Goal: Task Accomplishment & Management: Use online tool/utility

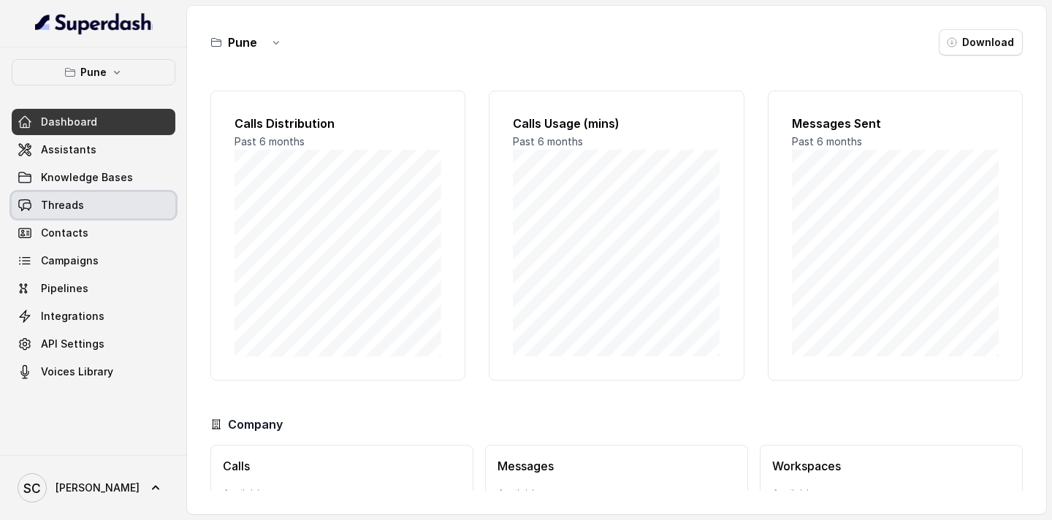
click at [70, 204] on span "Threads" at bounding box center [62, 205] width 43 height 15
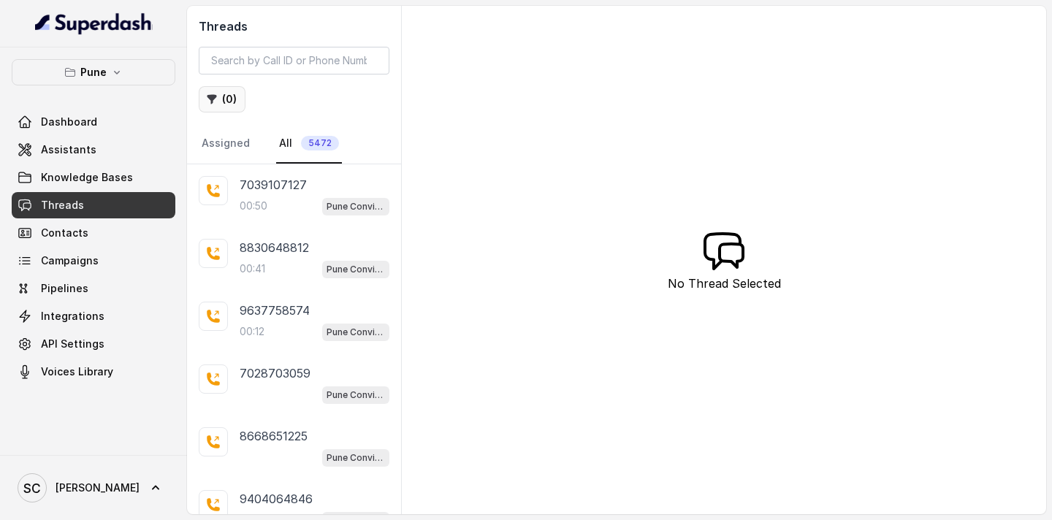
click at [237, 101] on button "( 0 )" at bounding box center [222, 99] width 47 height 26
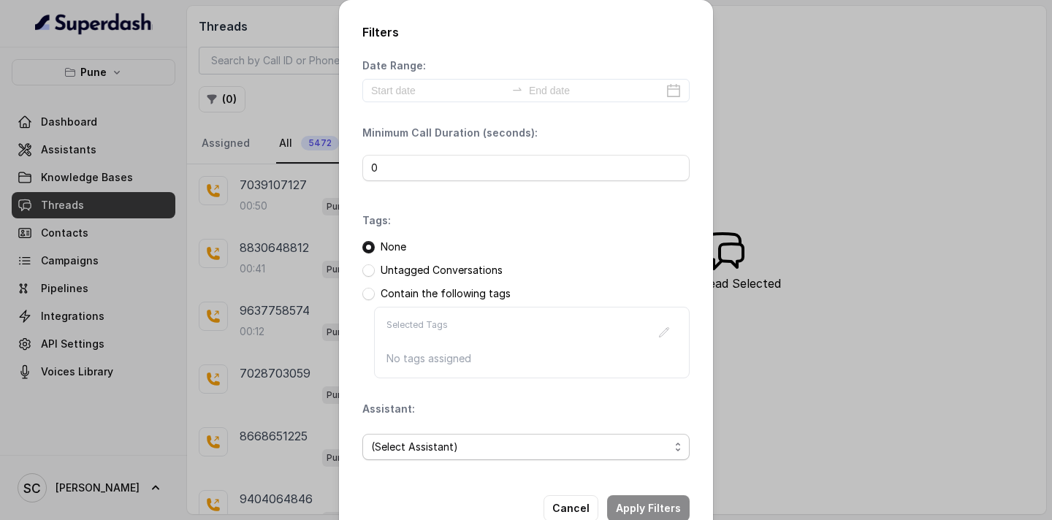
scroll to position [37, 0]
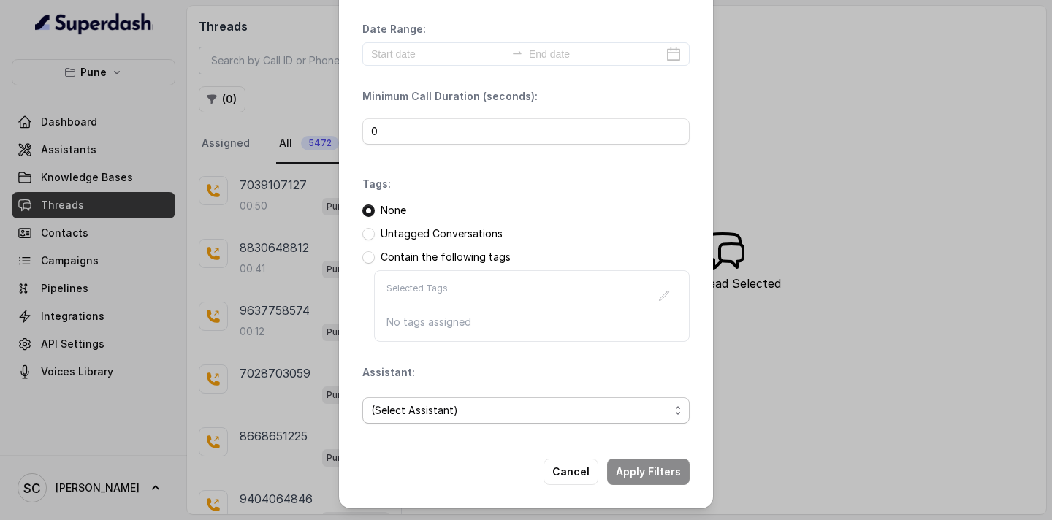
click at [428, 413] on span "(Select Assistant)" at bounding box center [520, 411] width 298 height 18
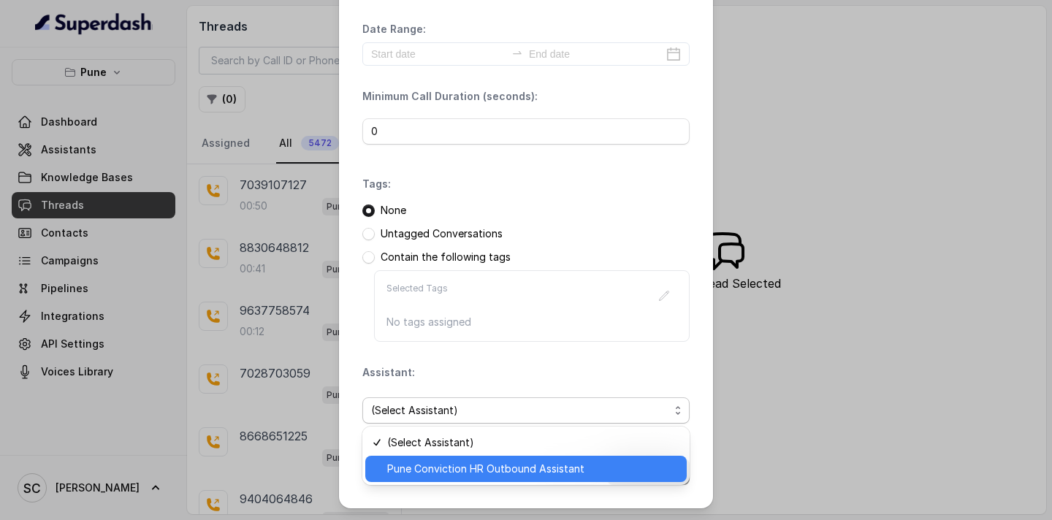
click at [419, 468] on span "Pune Conviction HR Outbound Assistant" at bounding box center [532, 469] width 291 height 18
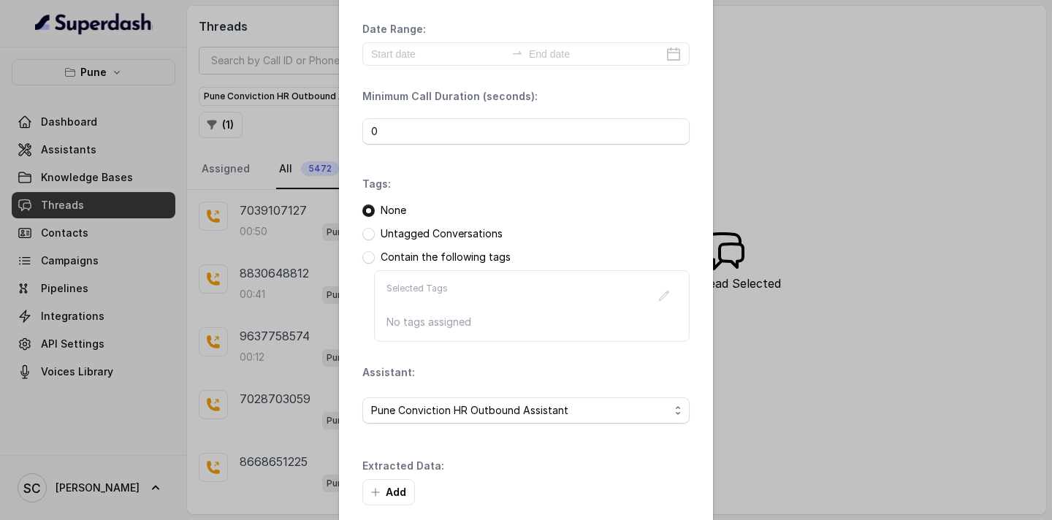
scroll to position [107, 0]
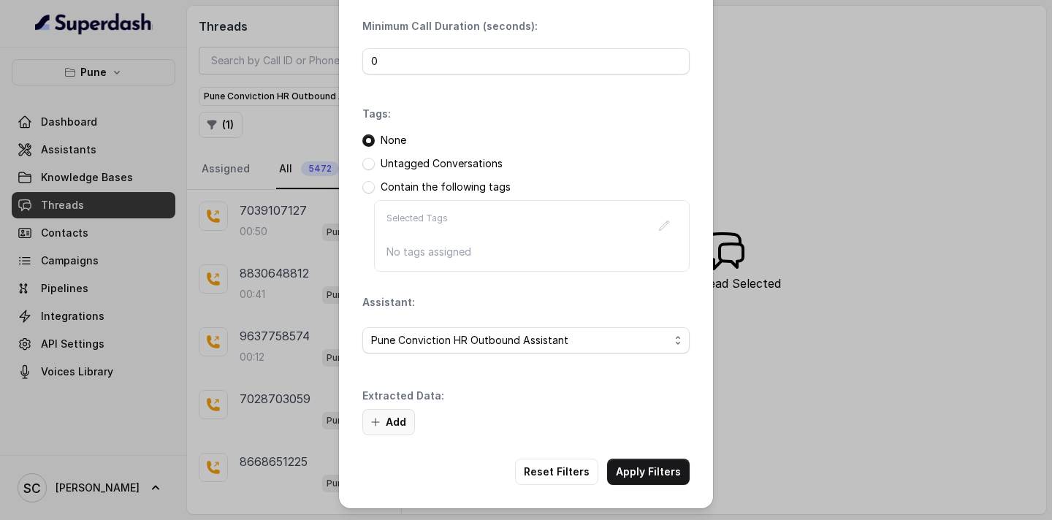
click at [402, 414] on button "Add" at bounding box center [388, 422] width 53 height 26
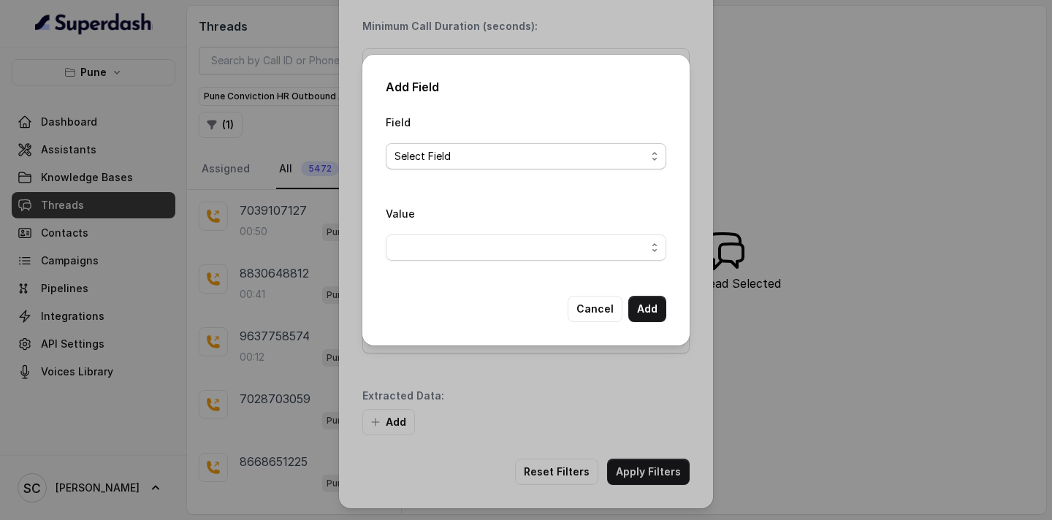
click at [520, 156] on span "Select Field" at bounding box center [519, 157] width 251 height 18
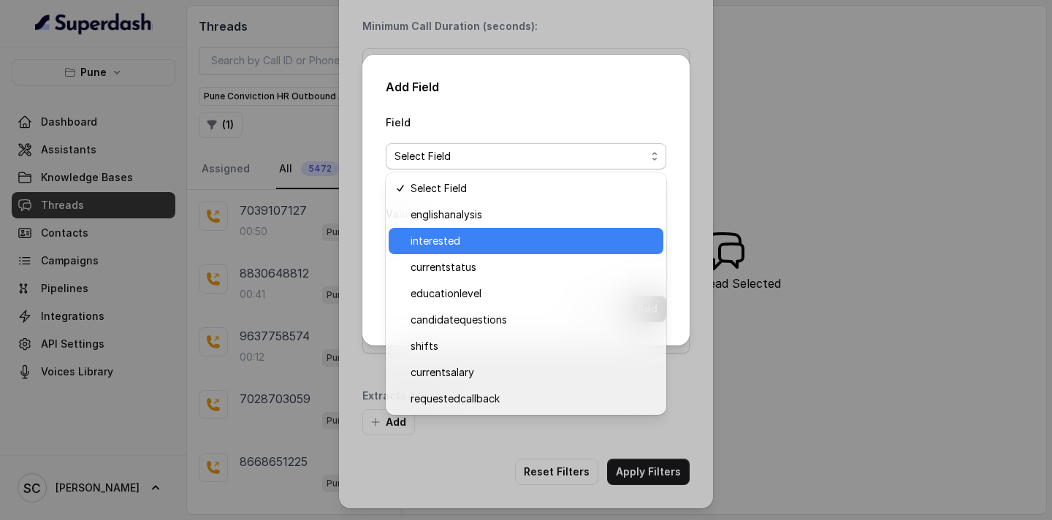
click at [487, 246] on span "interested" at bounding box center [533, 241] width 244 height 18
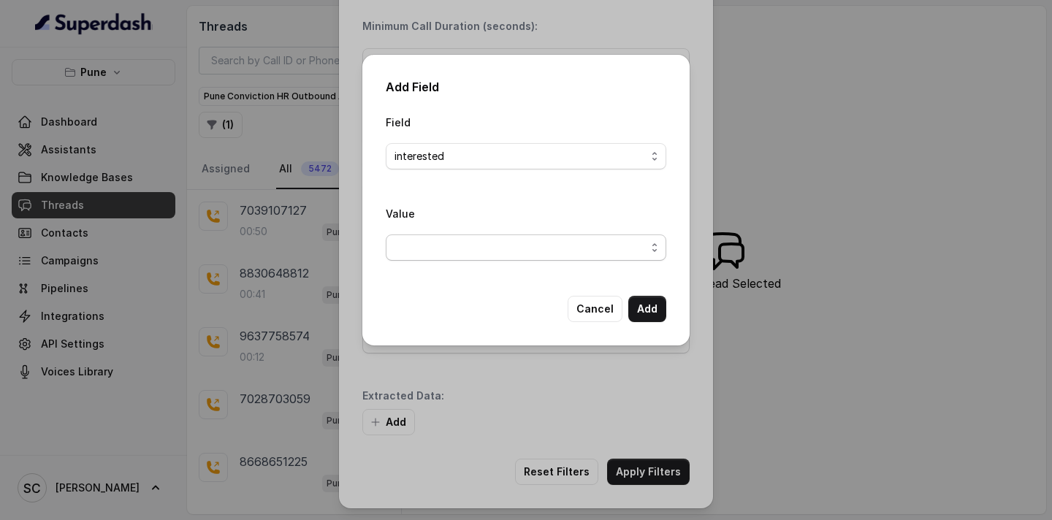
click at [485, 251] on span "button" at bounding box center [526, 248] width 281 height 26
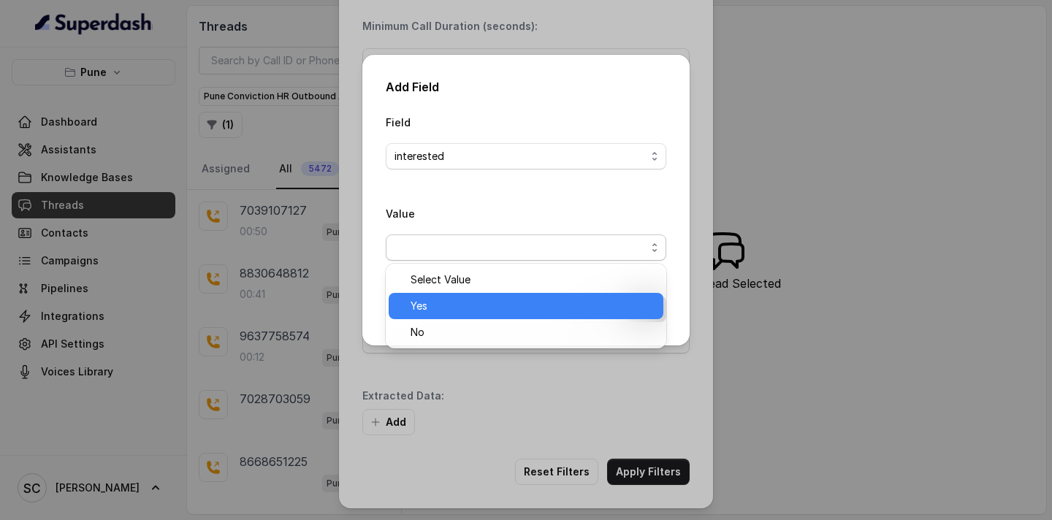
click at [473, 304] on span "Yes" at bounding box center [533, 306] width 244 height 18
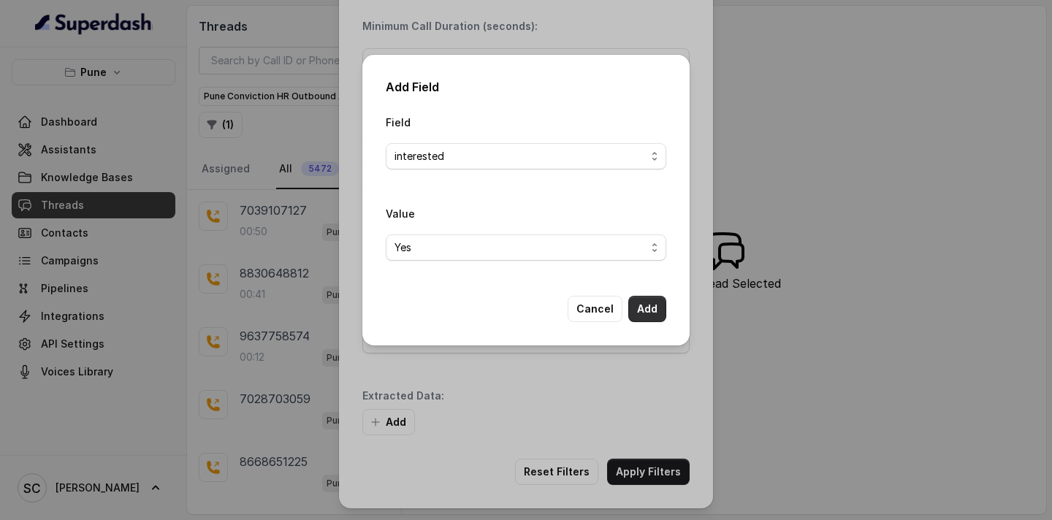
click at [639, 314] on button "Add" at bounding box center [647, 309] width 38 height 26
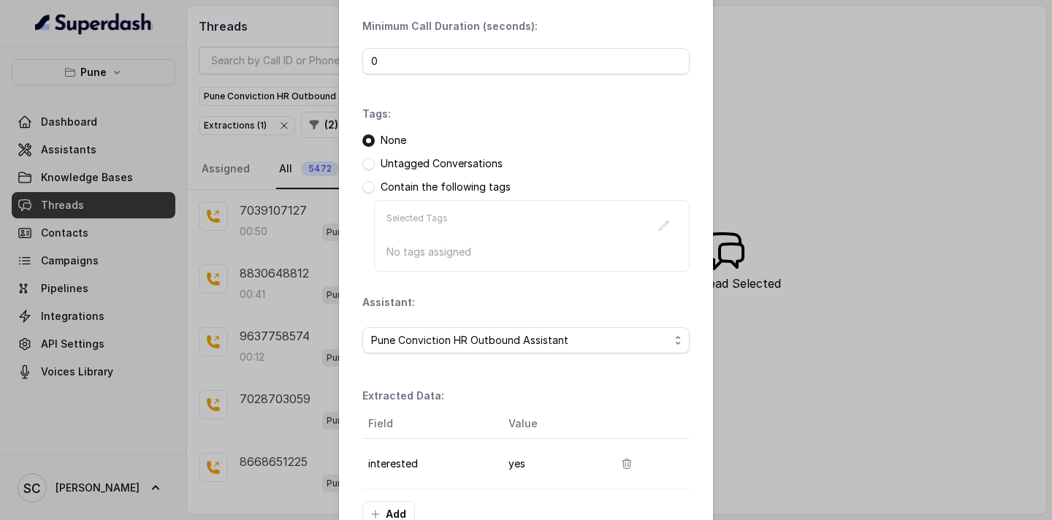
scroll to position [199, 0]
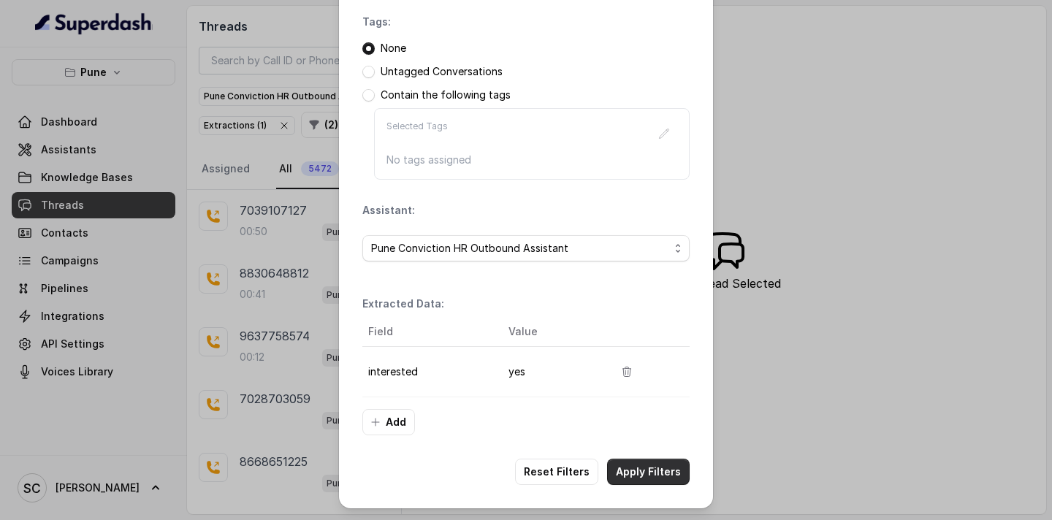
click at [630, 477] on button "Apply Filters" at bounding box center [648, 472] width 83 height 26
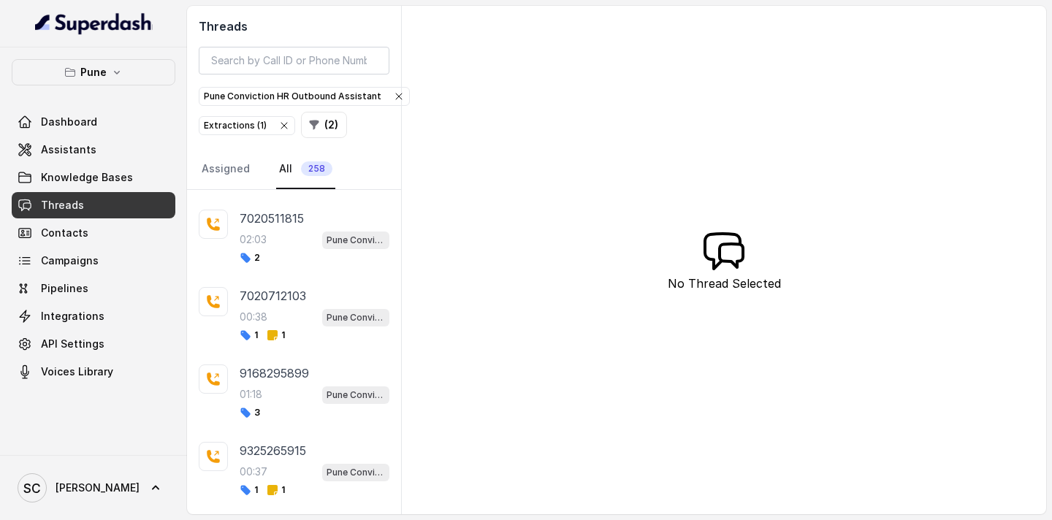
scroll to position [491, 0]
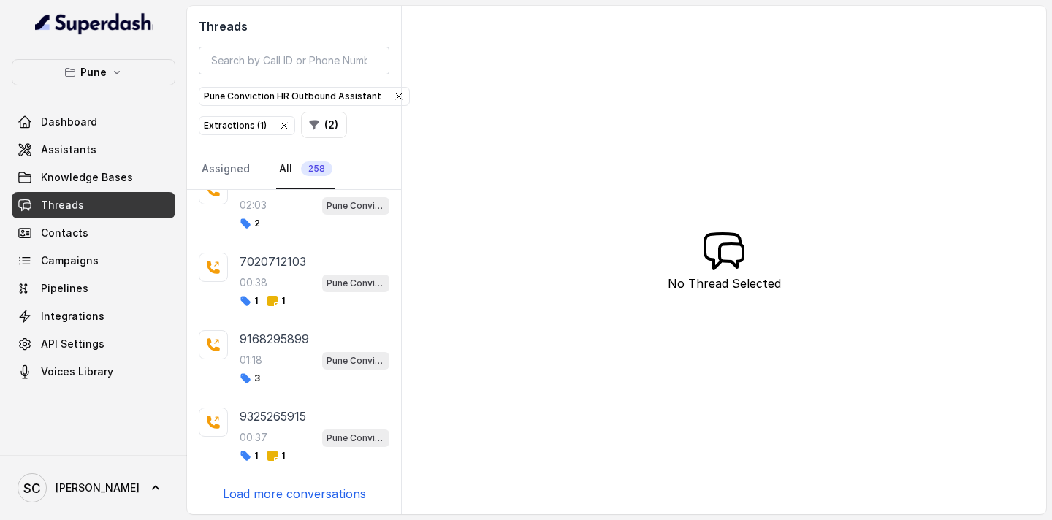
click at [278, 495] on p "Load more conversations" at bounding box center [294, 494] width 143 height 18
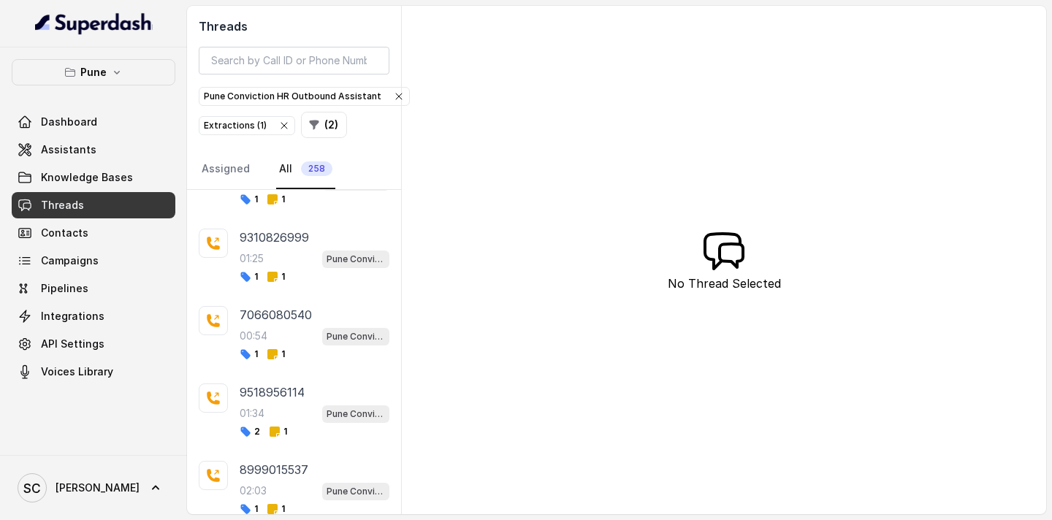
scroll to position [1265, 0]
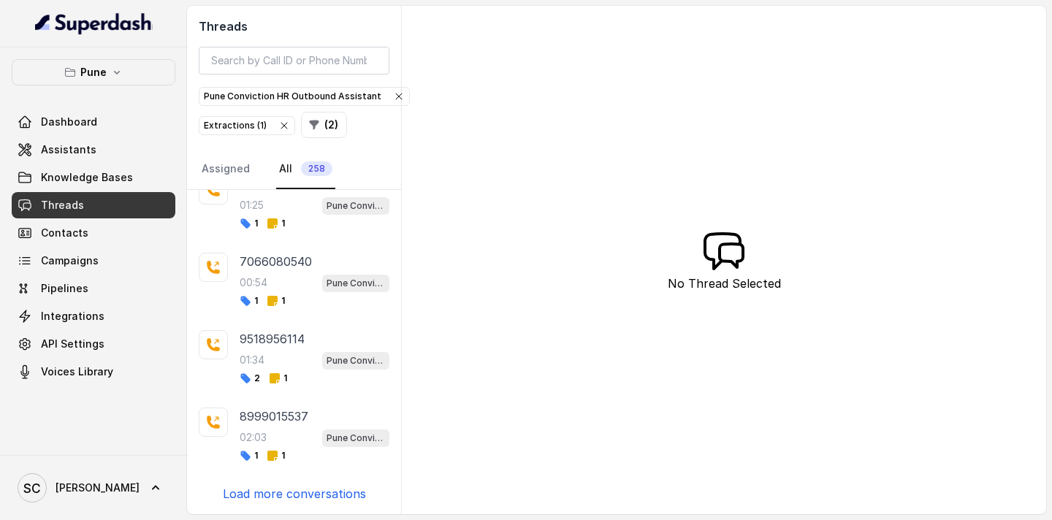
click at [289, 495] on p "Load more conversations" at bounding box center [294, 494] width 143 height 18
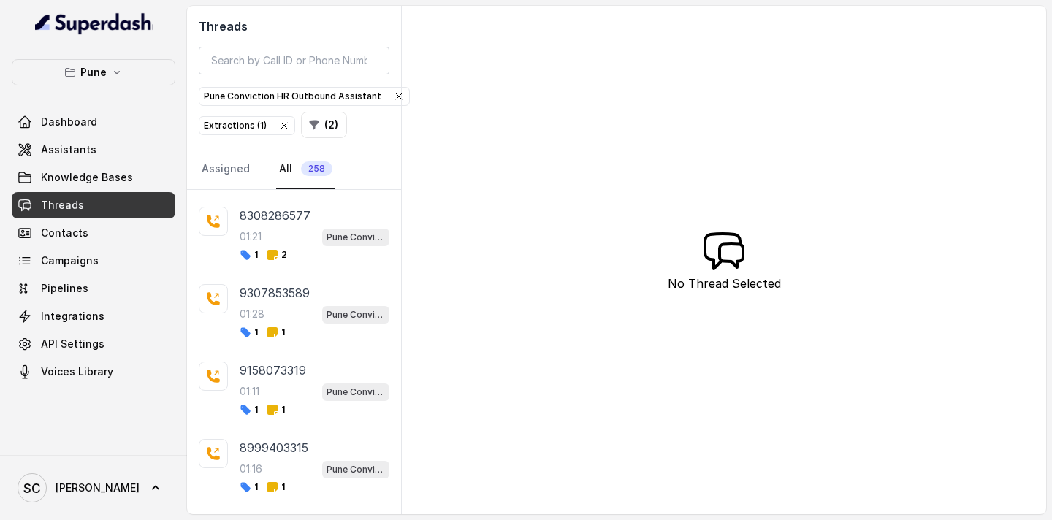
scroll to position [2040, 0]
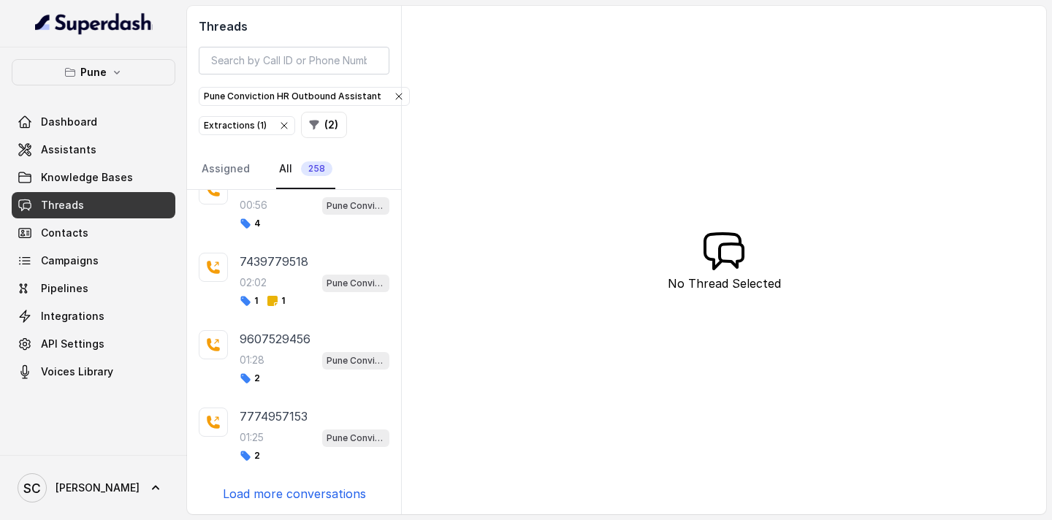
click at [289, 495] on p "Load more conversations" at bounding box center [294, 494] width 143 height 18
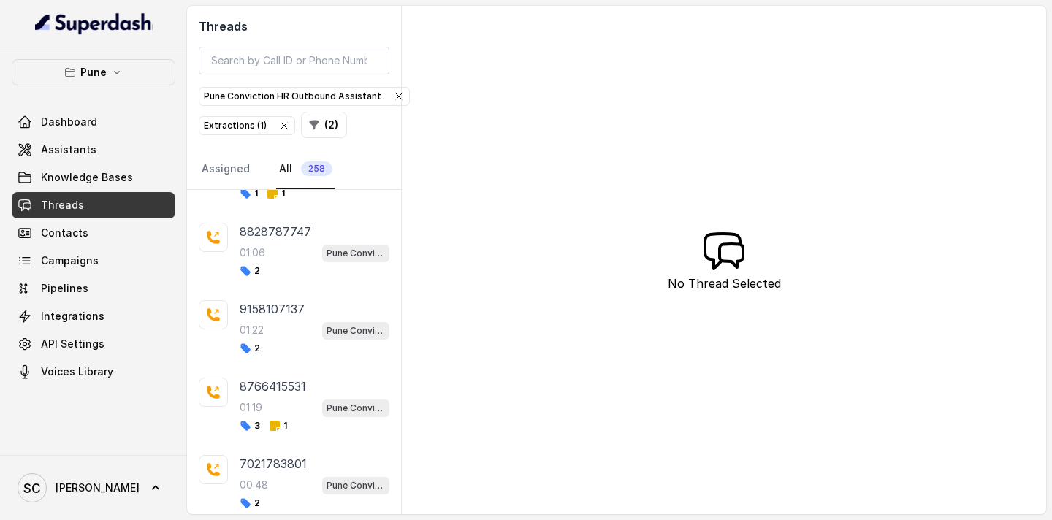
scroll to position [2814, 0]
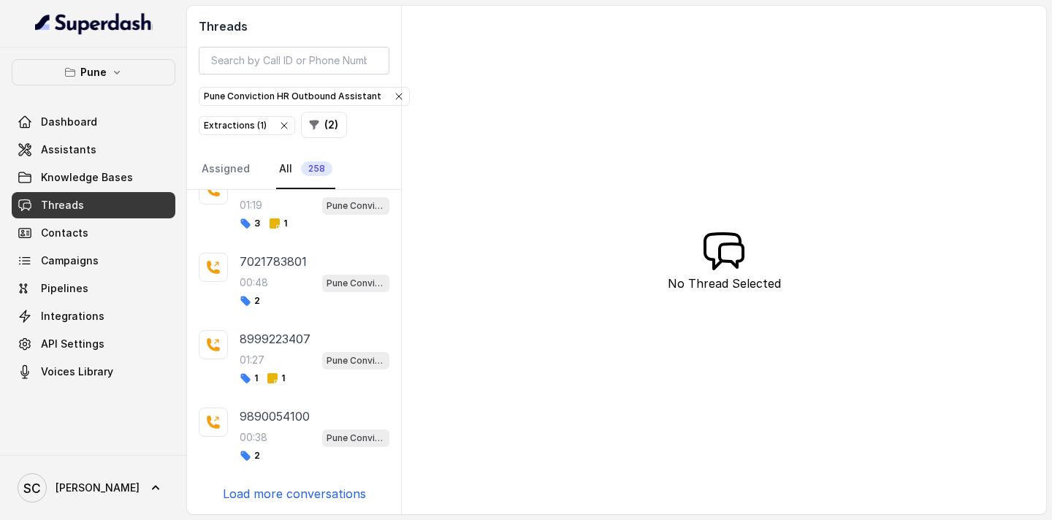
click at [289, 495] on p "Load more conversations" at bounding box center [294, 494] width 143 height 18
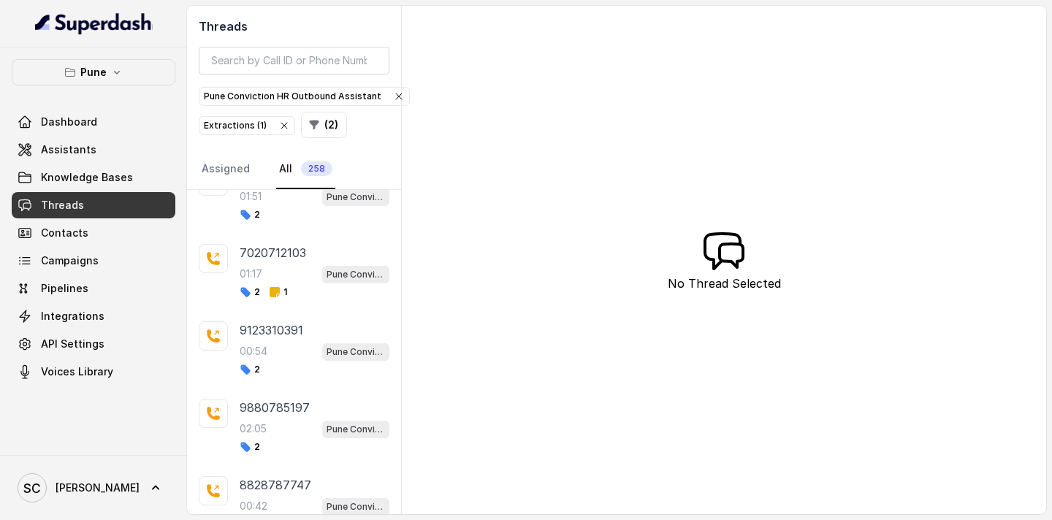
scroll to position [3588, 0]
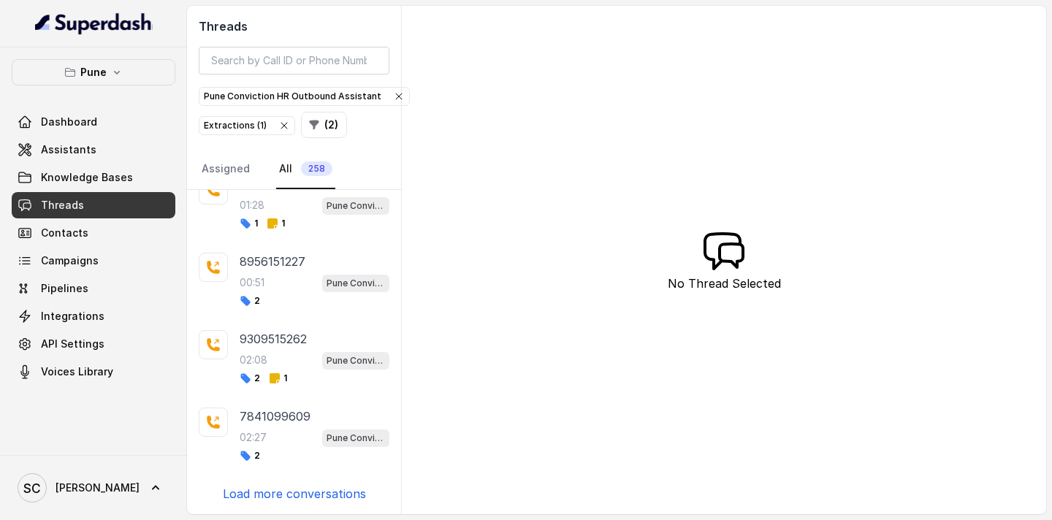
click at [289, 495] on p "Load more conversations" at bounding box center [294, 494] width 143 height 18
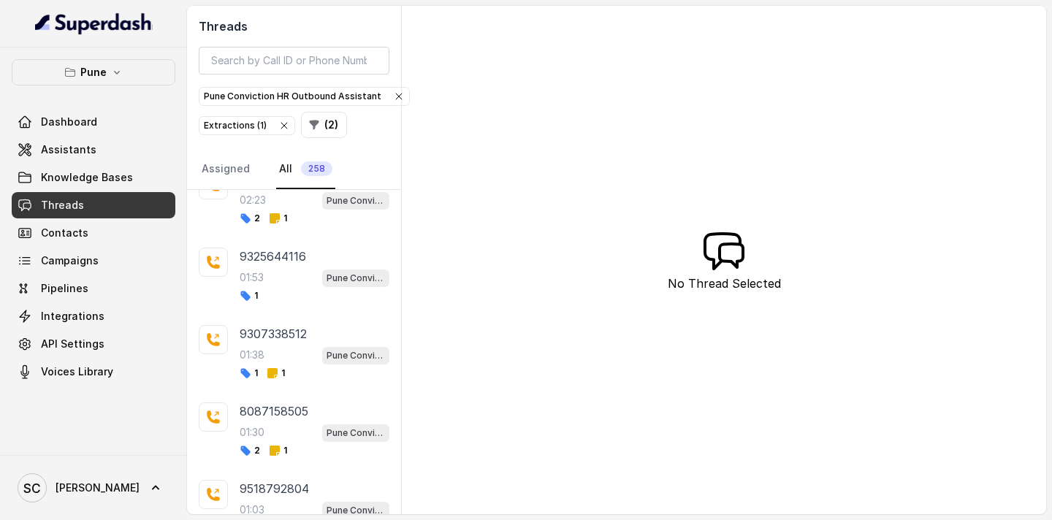
scroll to position [5137, 0]
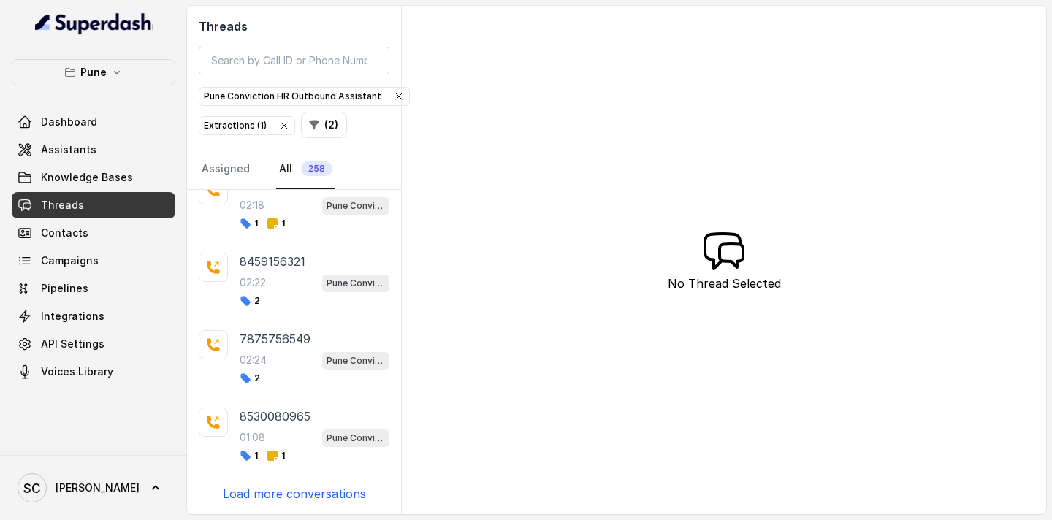
click at [289, 495] on p "Load more conversations" at bounding box center [294, 494] width 143 height 18
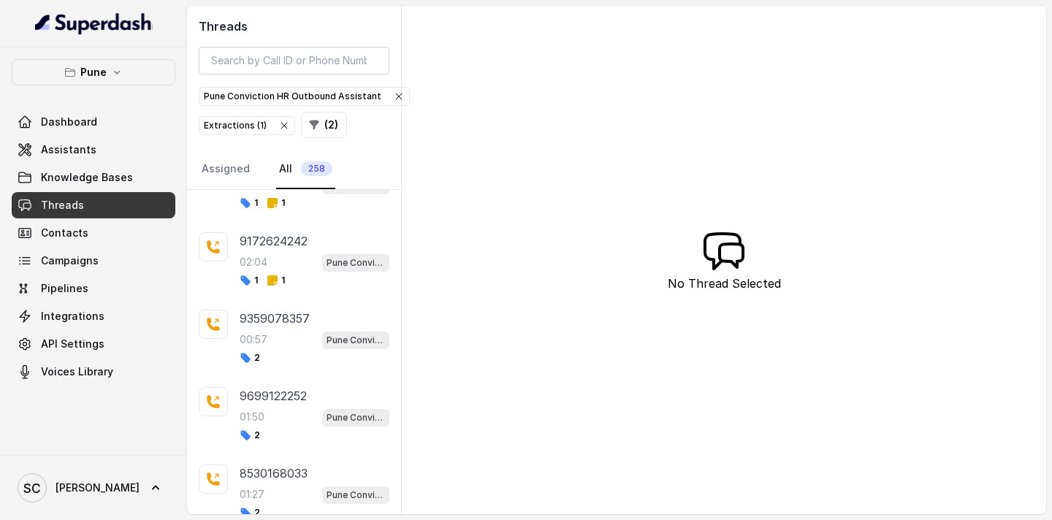
scroll to position [5911, 0]
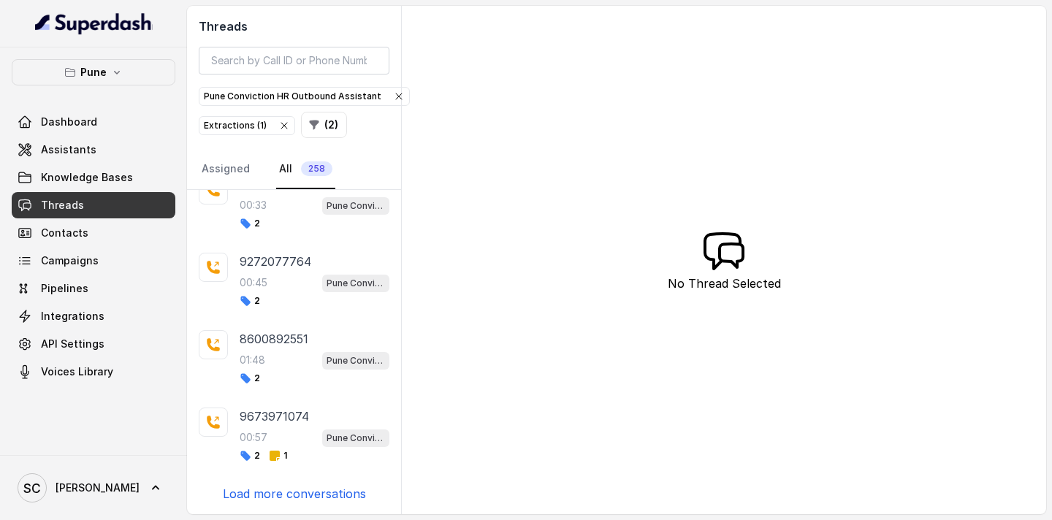
click at [289, 495] on p "Load more conversations" at bounding box center [294, 494] width 143 height 18
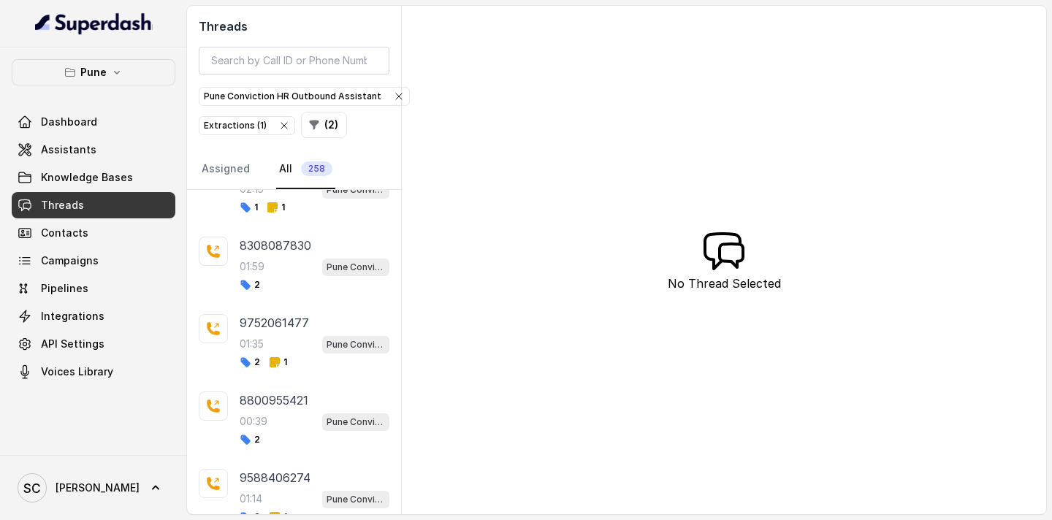
scroll to position [6686, 0]
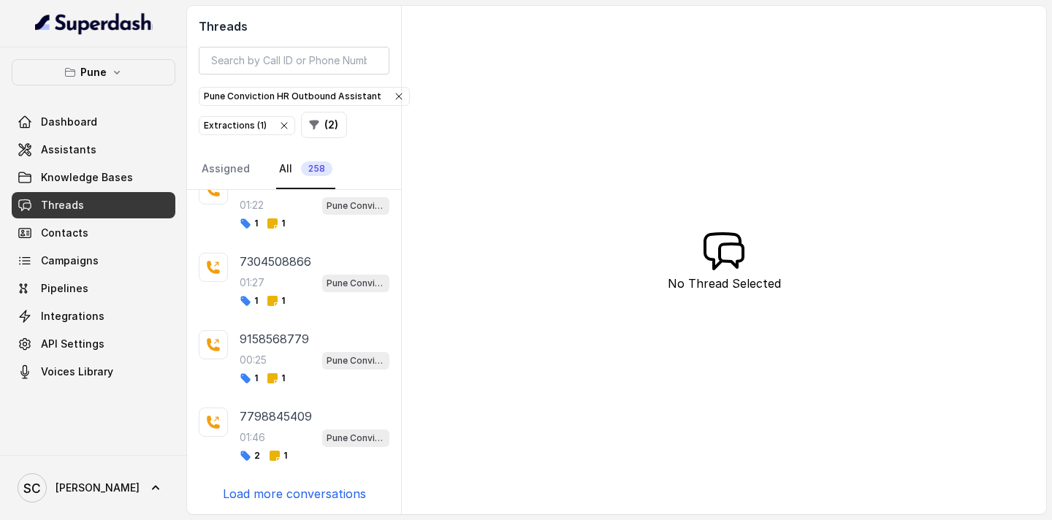
click at [289, 495] on p "Load more conversations" at bounding box center [294, 494] width 143 height 18
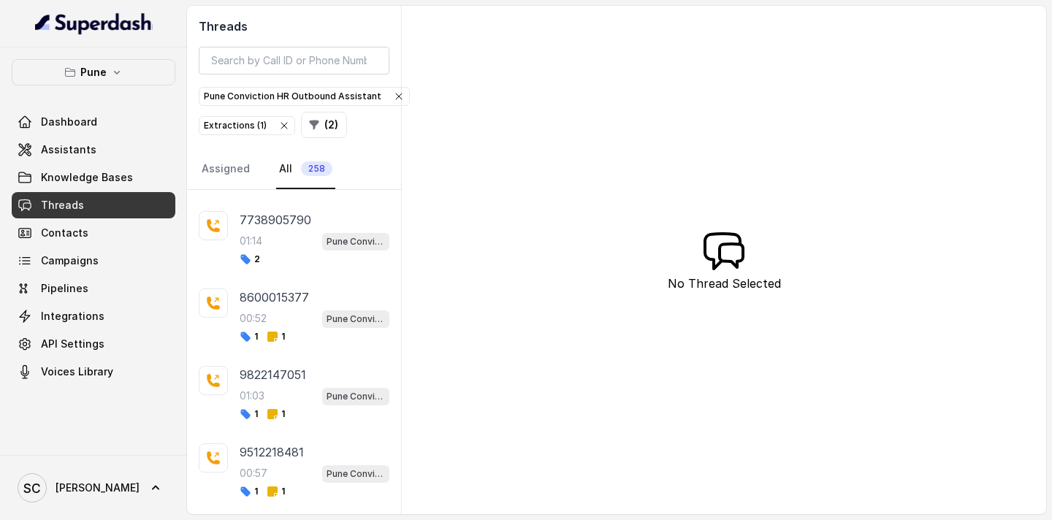
scroll to position [8994, 0]
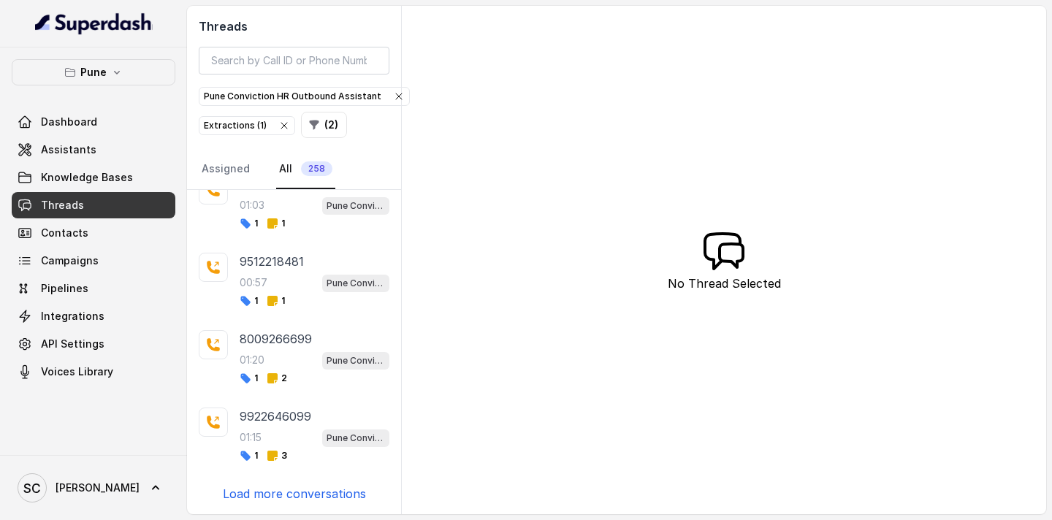
click at [289, 495] on p "Load more conversations" at bounding box center [294, 494] width 143 height 18
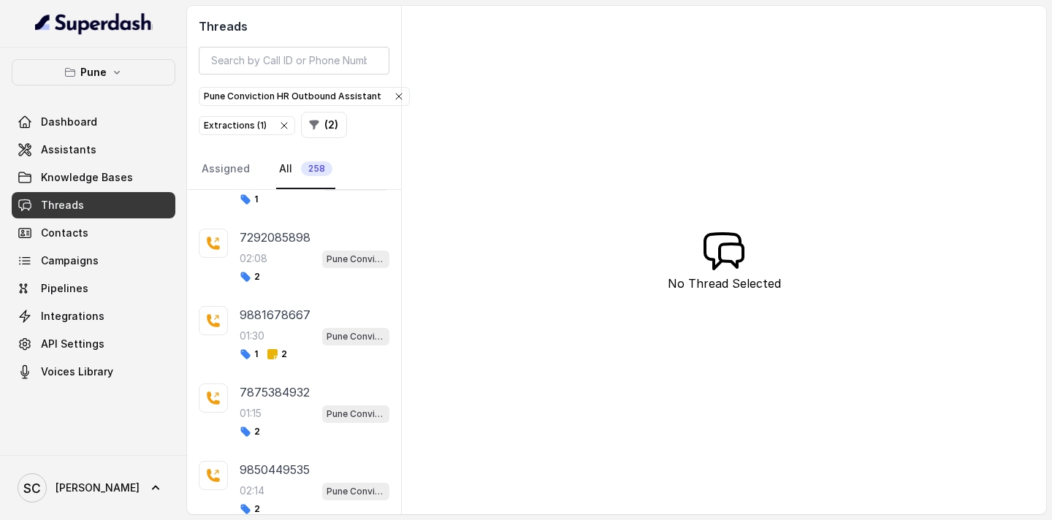
scroll to position [9769, 0]
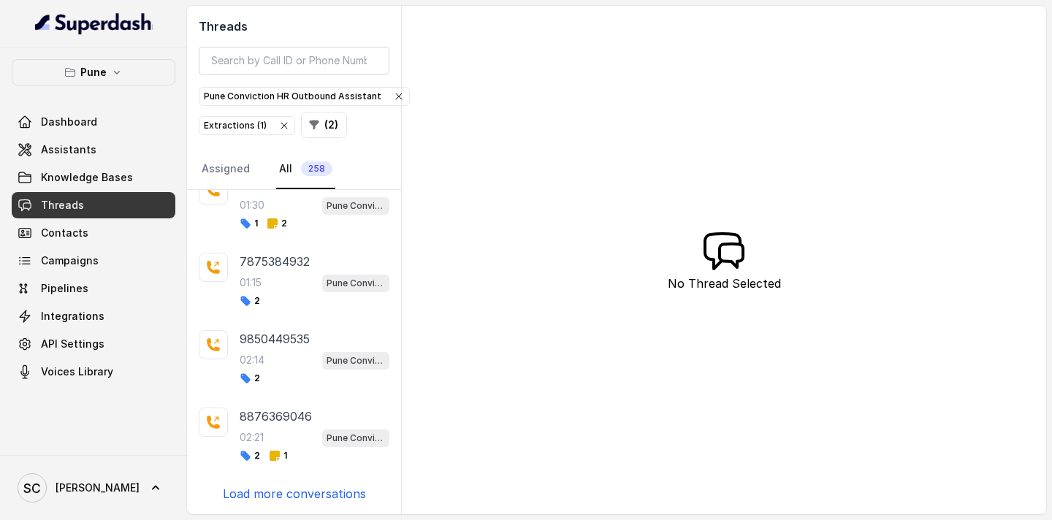
click at [289, 495] on p "Load more conversations" at bounding box center [294, 494] width 143 height 18
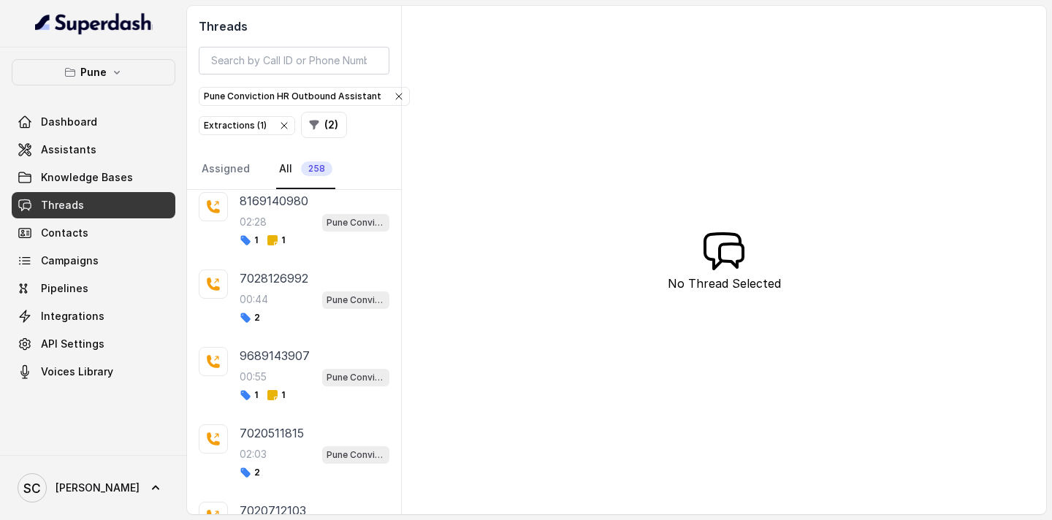
scroll to position [0, 0]
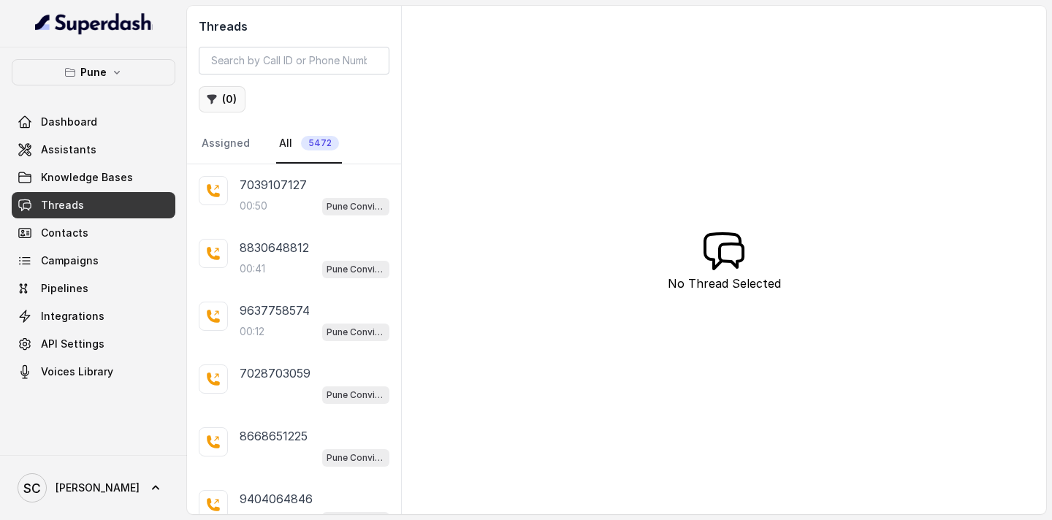
click at [226, 107] on button "( 0 )" at bounding box center [222, 99] width 47 height 26
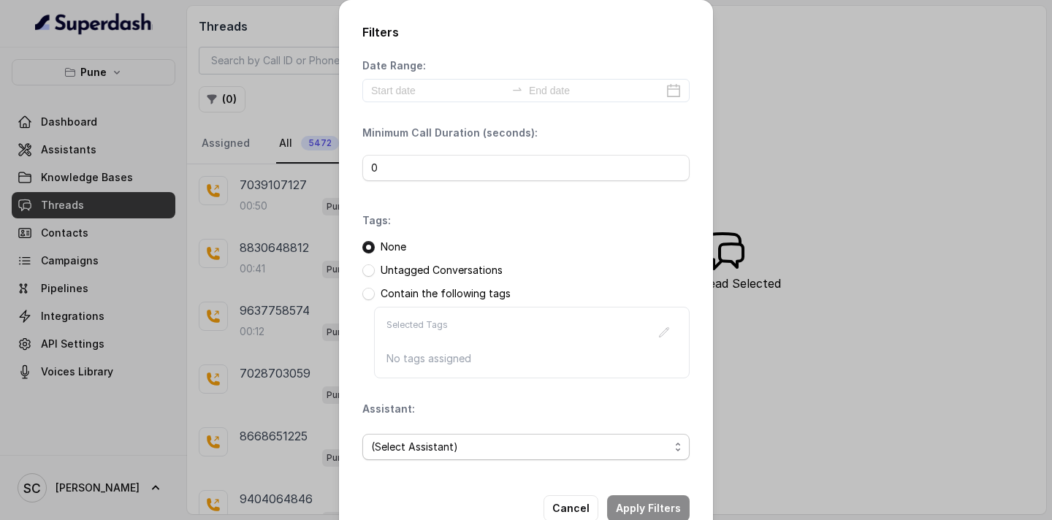
click at [427, 446] on span "(Select Assistant)" at bounding box center [520, 447] width 298 height 18
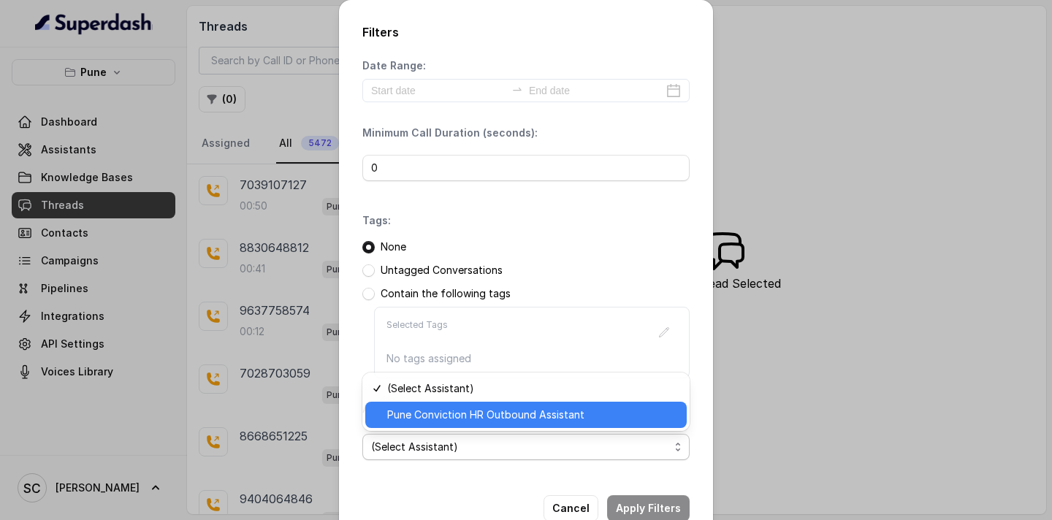
click at [436, 412] on span "Pune Conviction HR Outbound Assistant" at bounding box center [532, 415] width 291 height 18
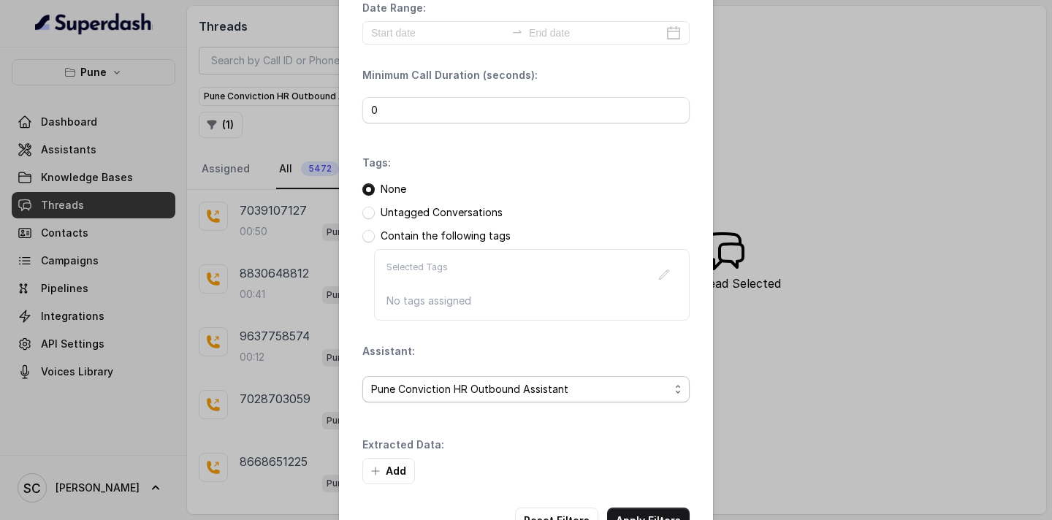
scroll to position [107, 0]
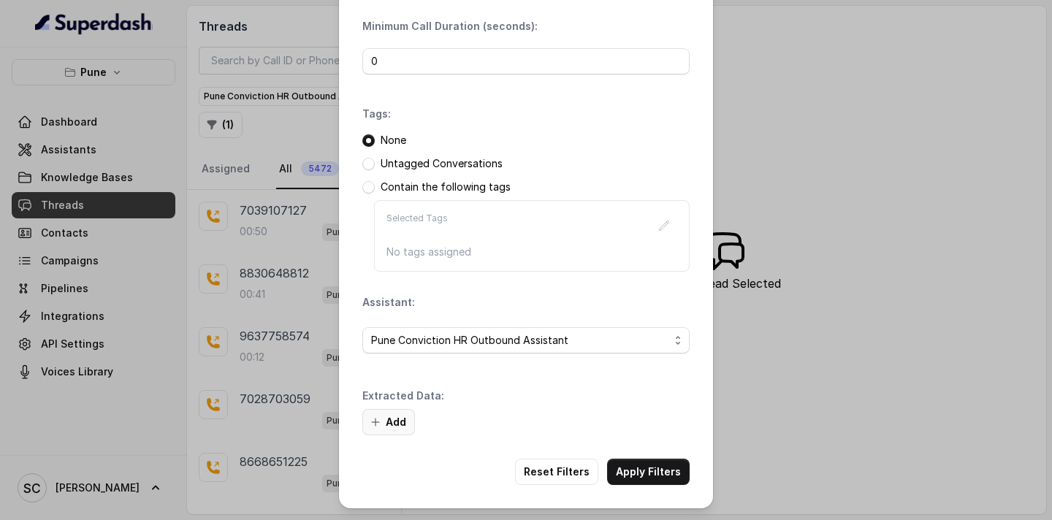
click at [390, 422] on button "Add" at bounding box center [388, 422] width 53 height 26
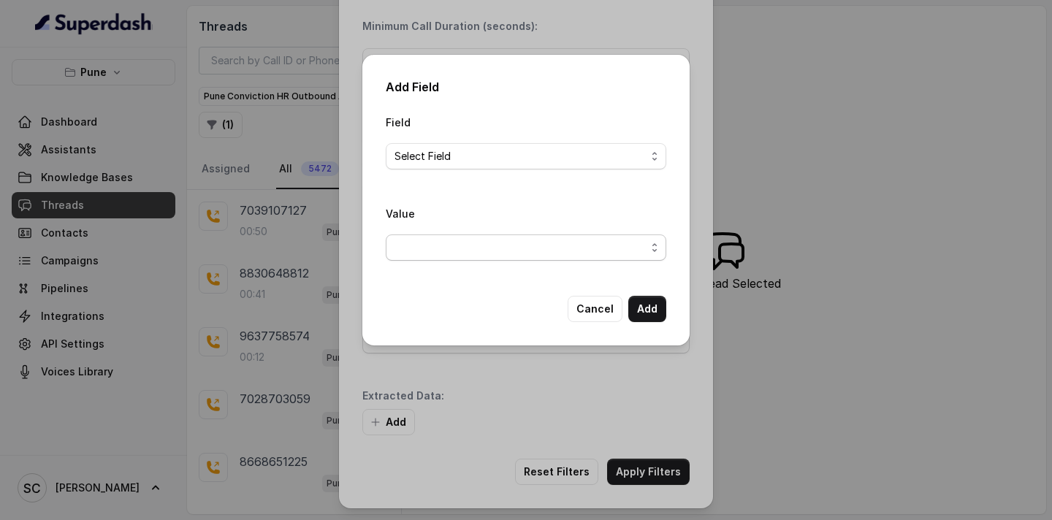
click at [462, 250] on span "button" at bounding box center [526, 248] width 281 height 26
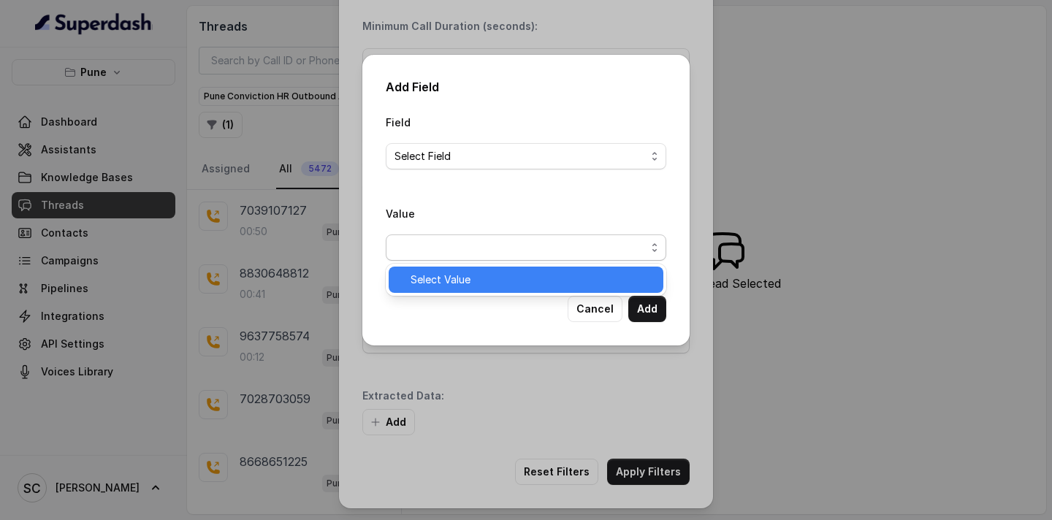
click at [462, 281] on span "Select Value" at bounding box center [533, 280] width 244 height 18
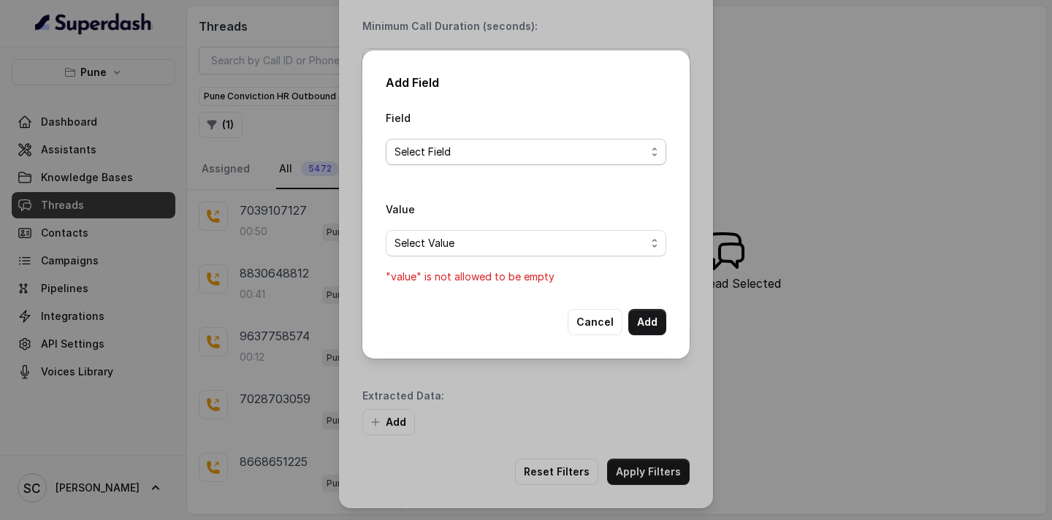
click at [483, 153] on span "Select Field" at bounding box center [519, 152] width 251 height 18
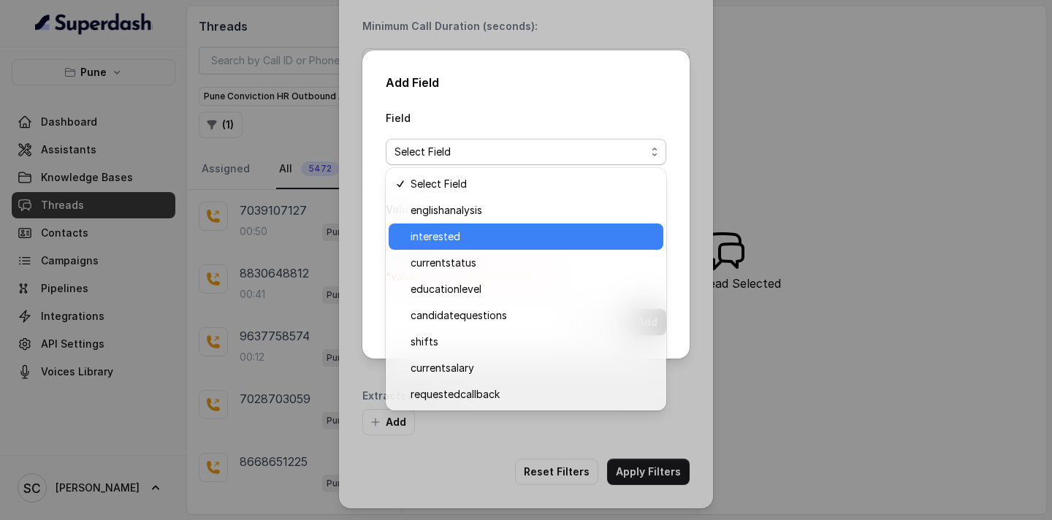
click at [477, 237] on span "interested" at bounding box center [533, 237] width 244 height 18
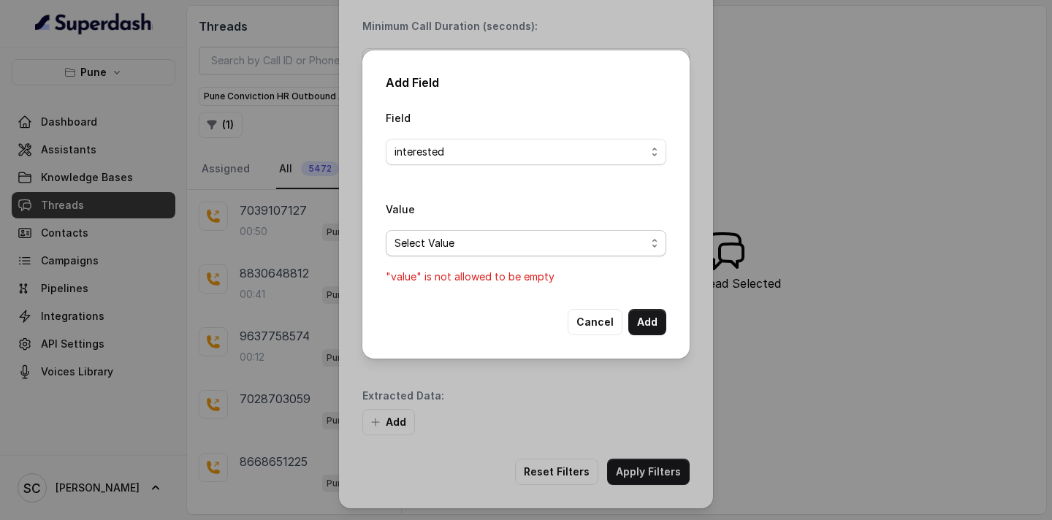
click at [465, 240] on span "Select Value" at bounding box center [519, 244] width 251 height 18
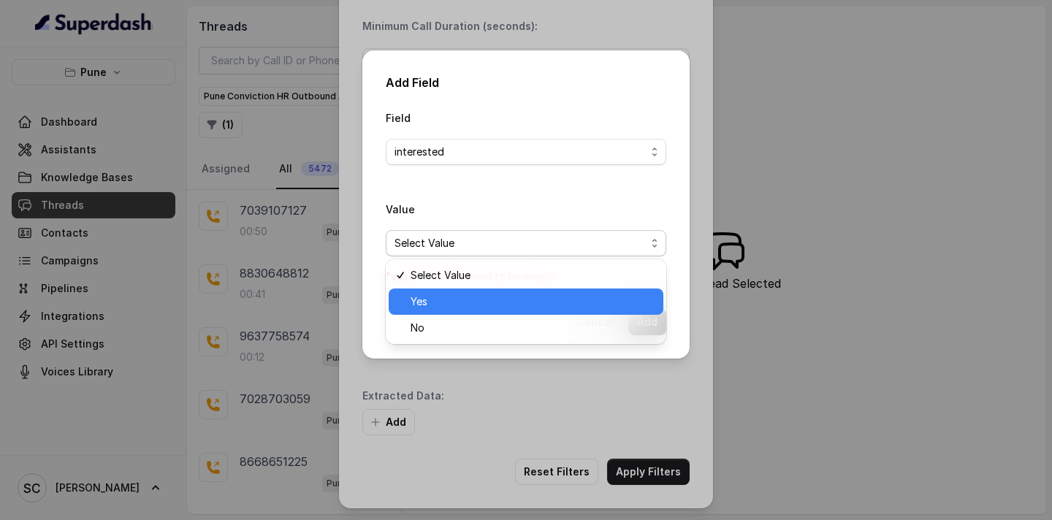
click at [449, 302] on span "Yes" at bounding box center [533, 302] width 244 height 18
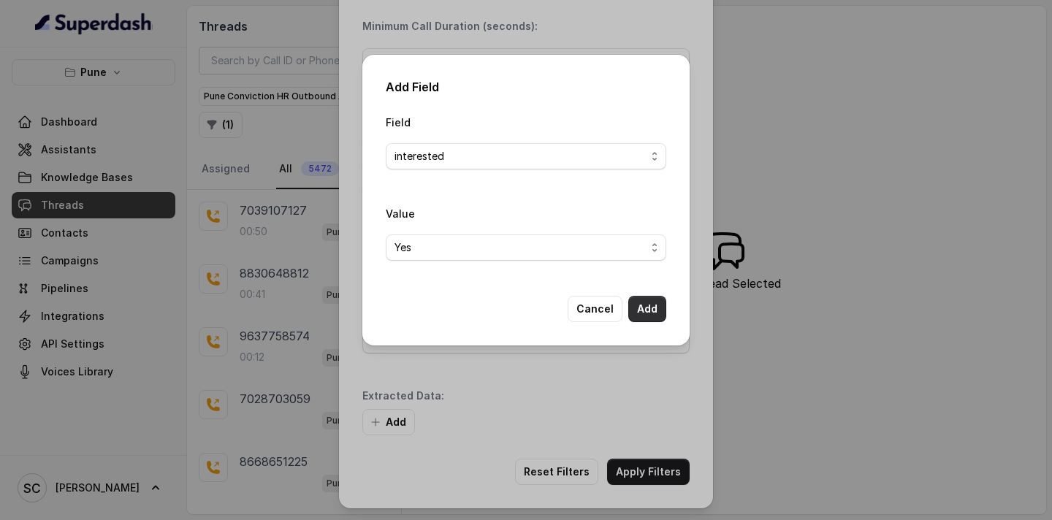
click at [644, 310] on button "Add" at bounding box center [647, 309] width 38 height 26
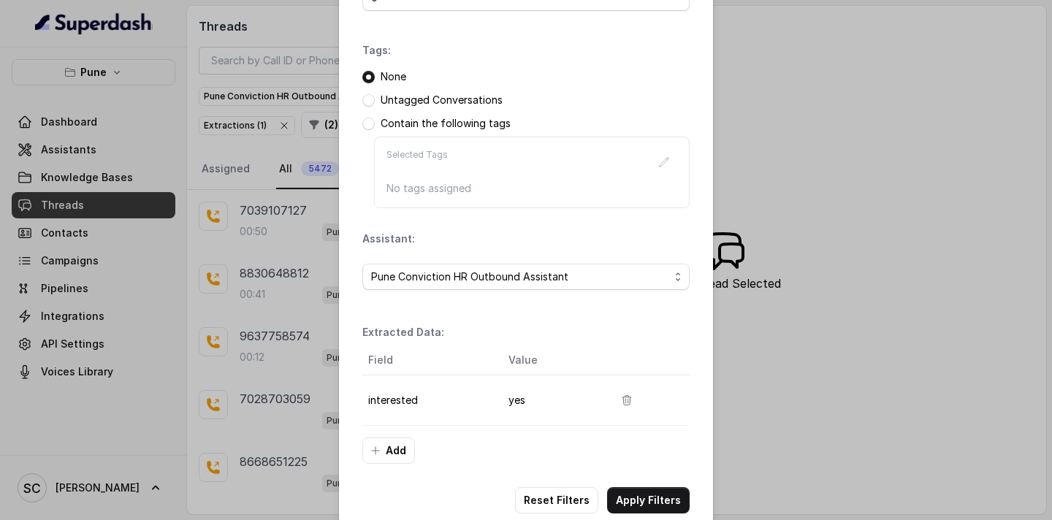
scroll to position [199, 0]
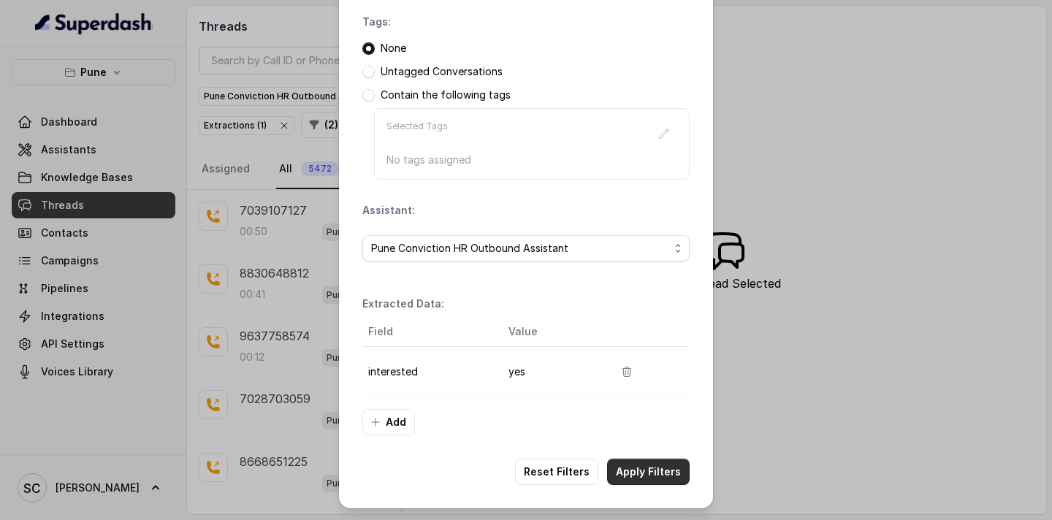
click at [628, 470] on button "Apply Filters" at bounding box center [648, 472] width 83 height 26
